Goal: Obtain resource: Download file/media

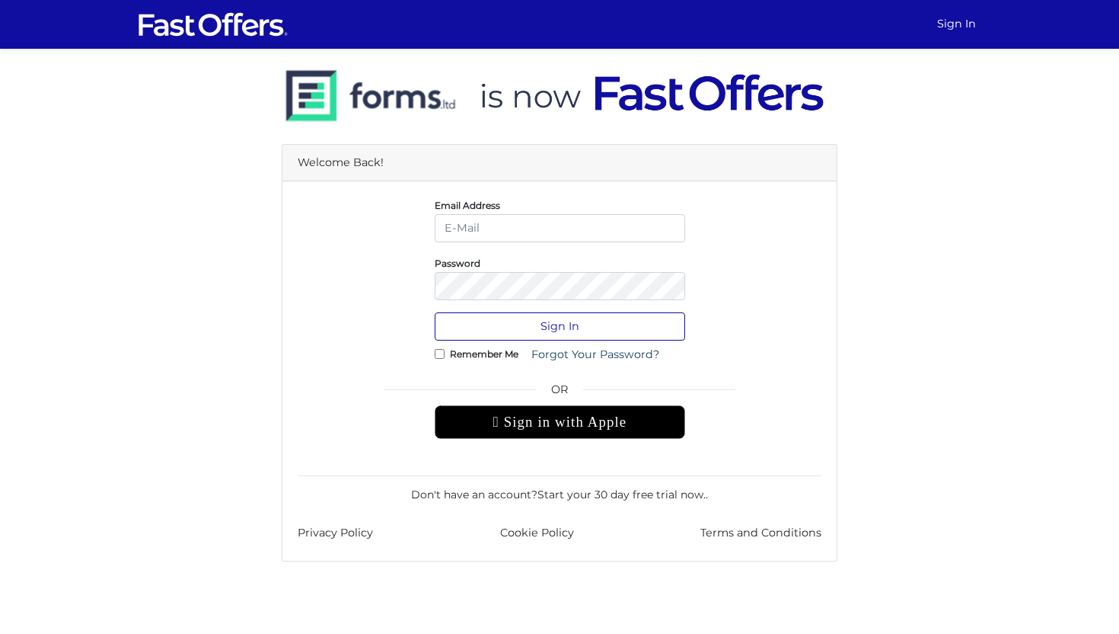
type input "jenelle@strata.ca"
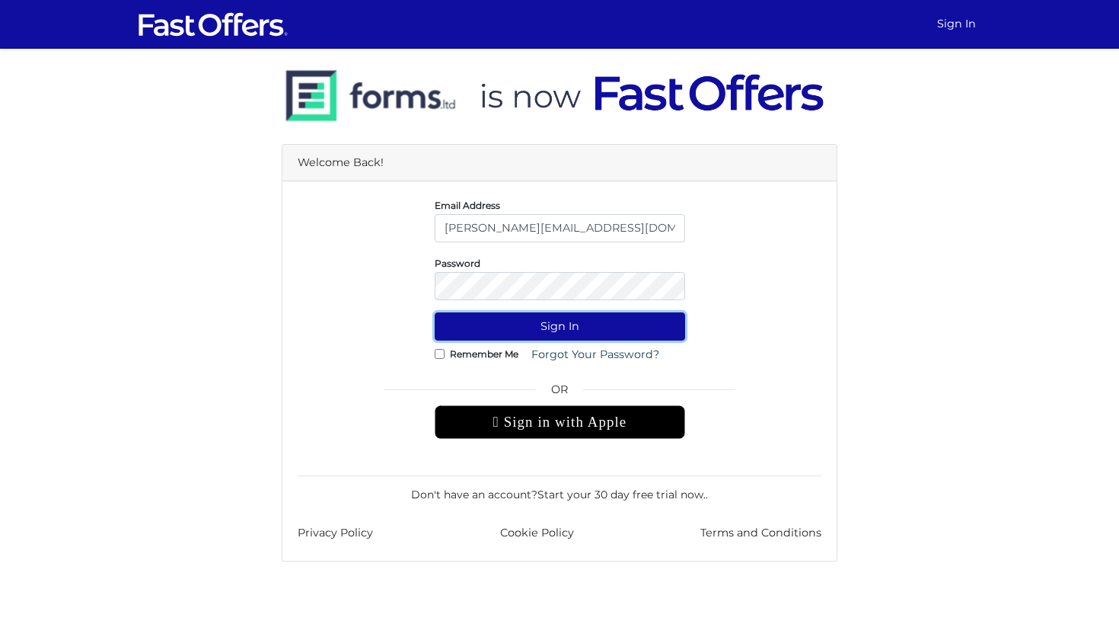
click at [528, 328] on button "Sign In" at bounding box center [560, 326] width 251 height 28
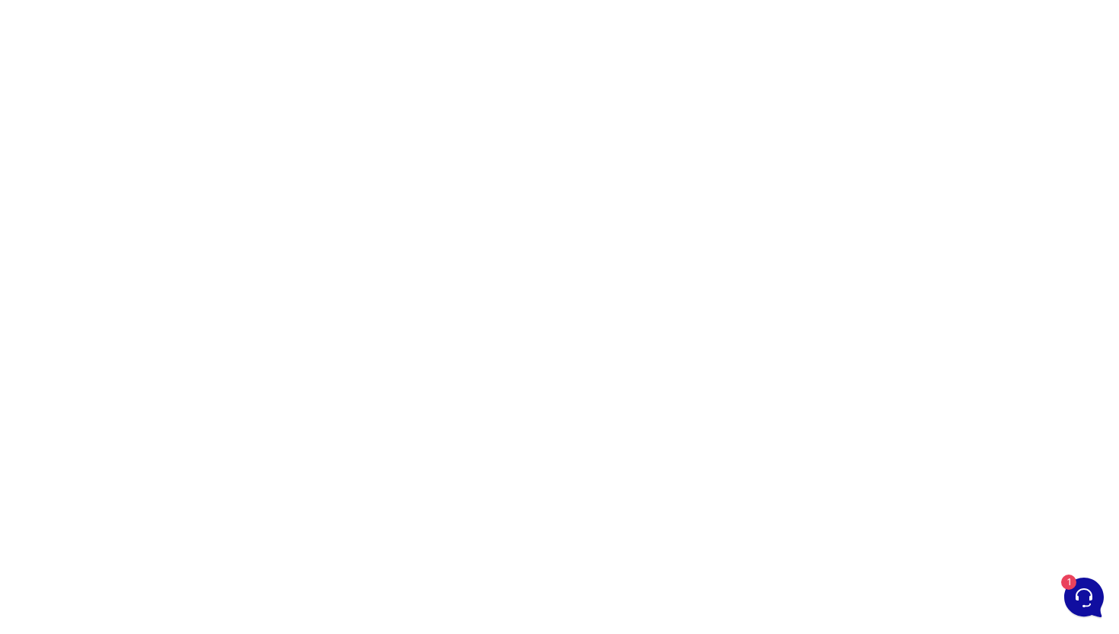
scroll to position [107, 0]
click at [815, 295] on div at bounding box center [559, 321] width 1119 height 761
click at [796, 289] on div at bounding box center [559, 321] width 1119 height 761
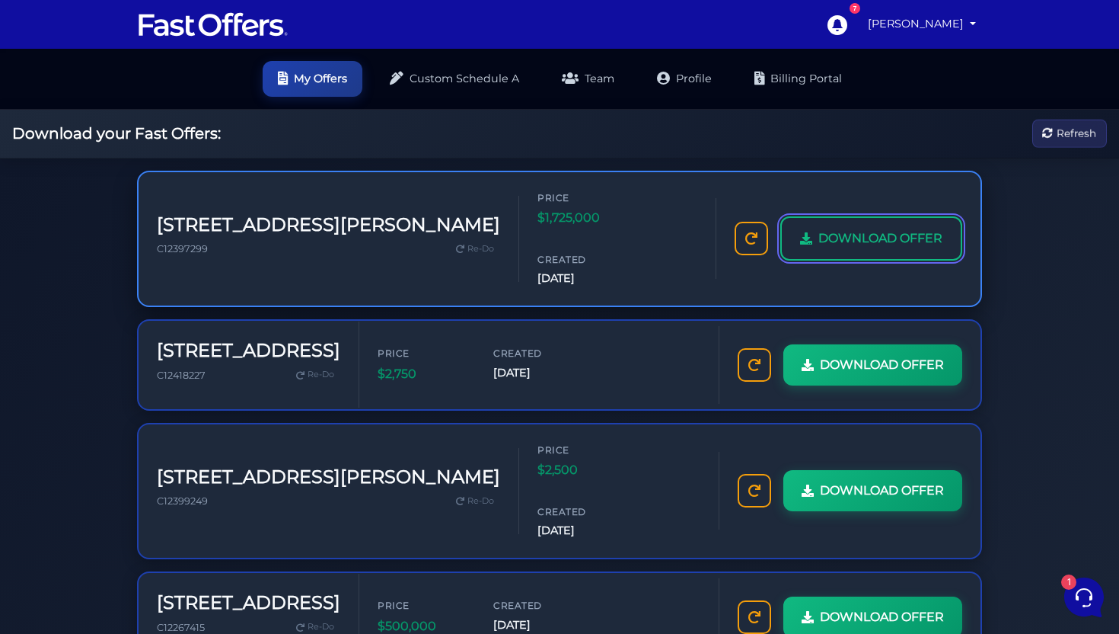
click at [861, 228] on span "DOWNLOAD OFFER" at bounding box center [881, 238] width 124 height 20
click at [891, 228] on span "DOWNLOAD OFFER" at bounding box center [881, 238] width 124 height 20
click at [889, 228] on span "DOWNLOAD OFFER" at bounding box center [881, 238] width 124 height 20
